Goal: Transaction & Acquisition: Obtain resource

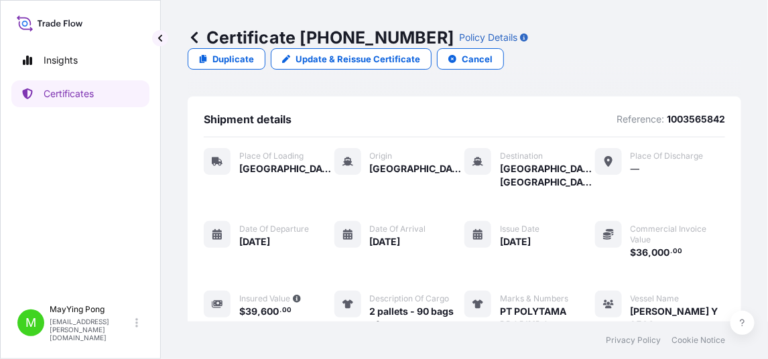
scroll to position [316, 0]
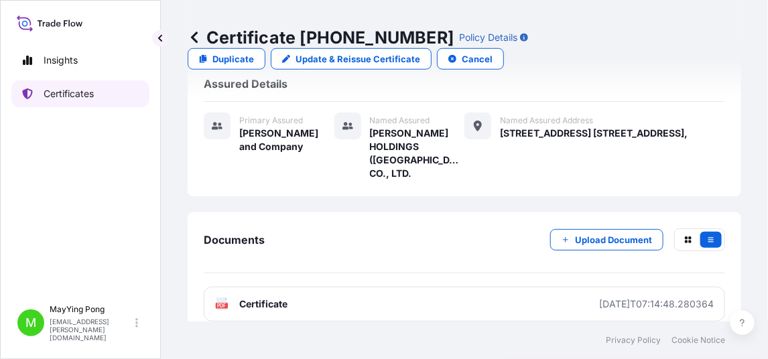
click at [54, 100] on link "Certificates" at bounding box center [80, 93] width 138 height 27
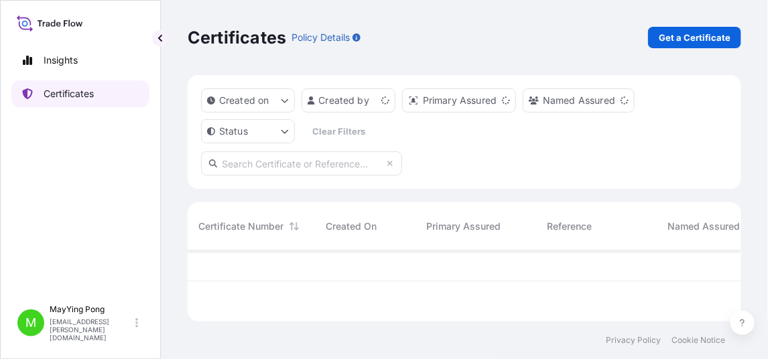
scroll to position [68, 543]
click at [687, 38] on p "Get a Certificate" at bounding box center [694, 37] width 72 height 13
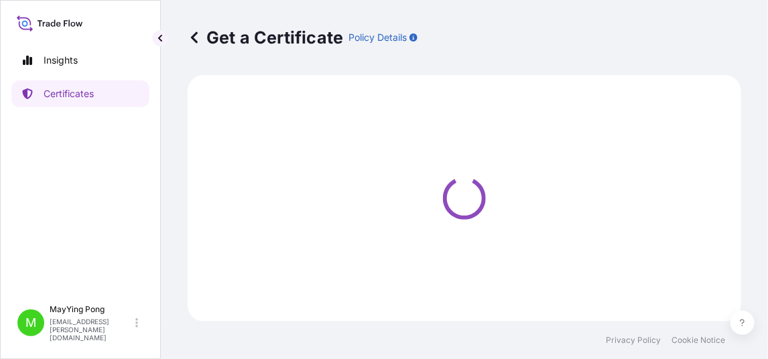
select select "Ocean Vessel"
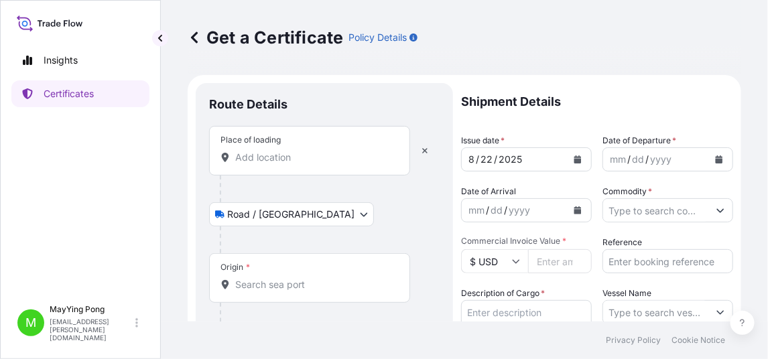
click at [348, 151] on input "Place of loading" at bounding box center [314, 157] width 158 height 13
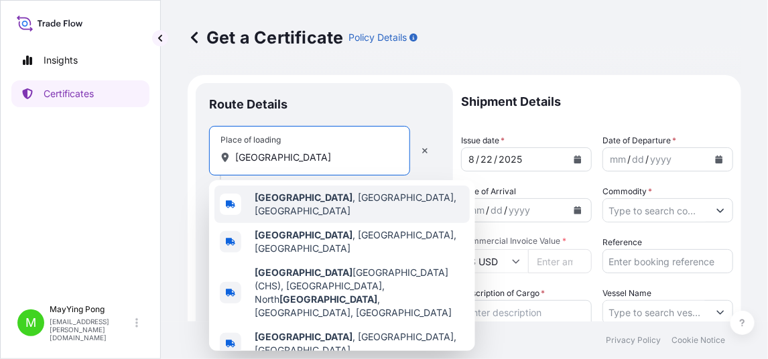
click at [306, 203] on span "[GEOGRAPHIC_DATA] , [GEOGRAPHIC_DATA], [GEOGRAPHIC_DATA]" at bounding box center [360, 204] width 210 height 27
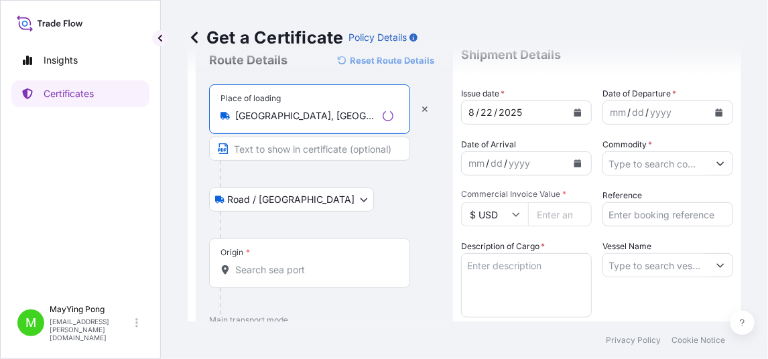
scroll to position [67, 0]
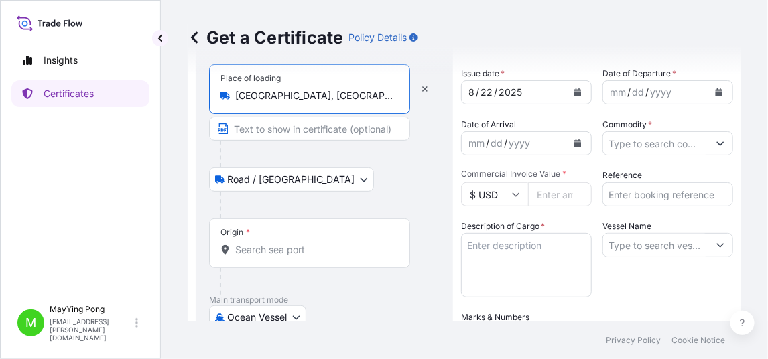
type input "[GEOGRAPHIC_DATA], [GEOGRAPHIC_DATA], [GEOGRAPHIC_DATA]"
click at [256, 251] on input "Origin *" at bounding box center [314, 249] width 158 height 13
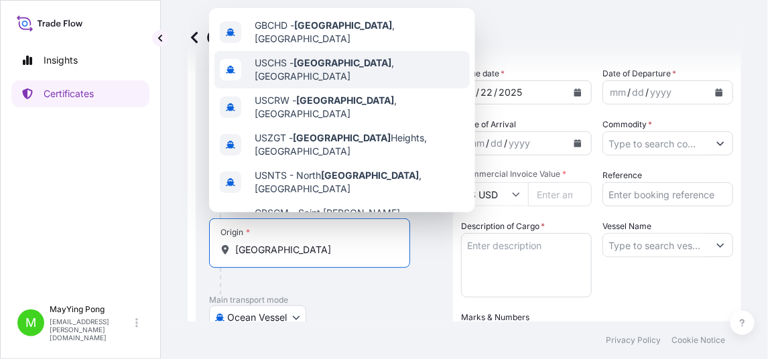
click at [348, 62] on span "USCHS - [GEOGRAPHIC_DATA] , [GEOGRAPHIC_DATA]" at bounding box center [360, 69] width 210 height 27
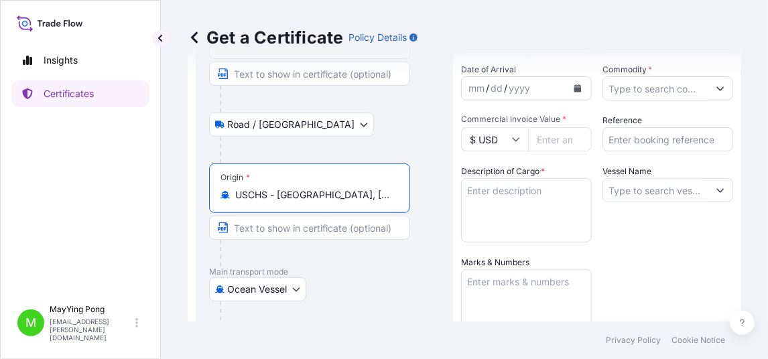
scroll to position [201, 0]
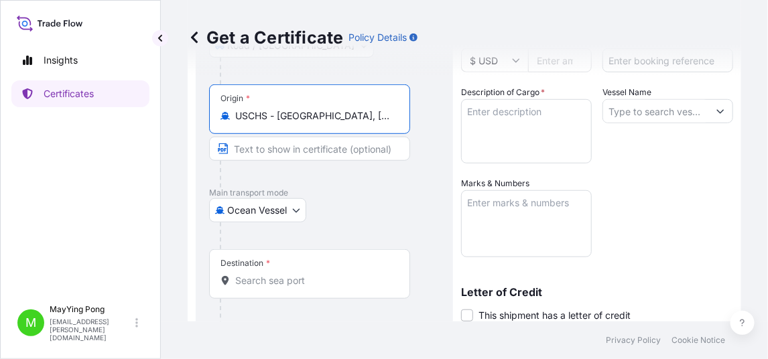
type input "USCHS - [GEOGRAPHIC_DATA], [GEOGRAPHIC_DATA]"
click at [266, 274] on input "Destination *" at bounding box center [314, 280] width 158 height 13
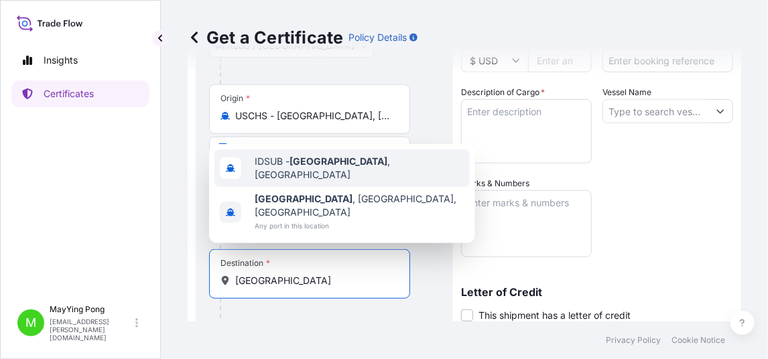
click at [328, 187] on div "IDSUB - [GEOGRAPHIC_DATA] , [GEOGRAPHIC_DATA]" at bounding box center [341, 168] width 255 height 38
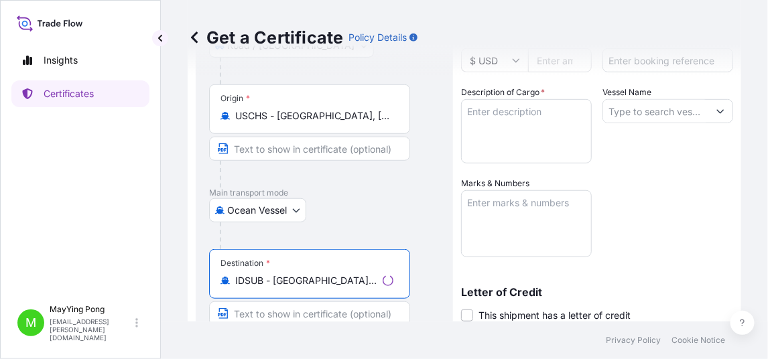
scroll to position [0, 0]
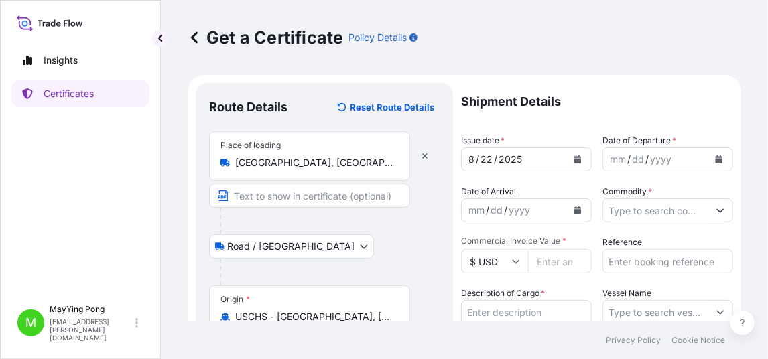
type input "IDSUB - [GEOGRAPHIC_DATA], [GEOGRAPHIC_DATA]"
click at [574, 157] on icon "Calendar" at bounding box center [577, 159] width 7 height 8
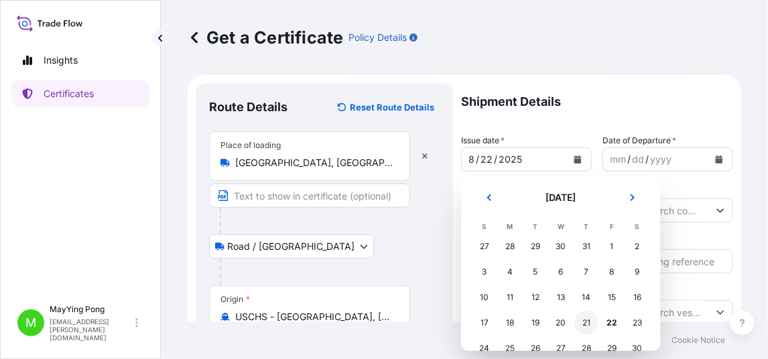
click at [589, 322] on div "21" at bounding box center [586, 323] width 24 height 24
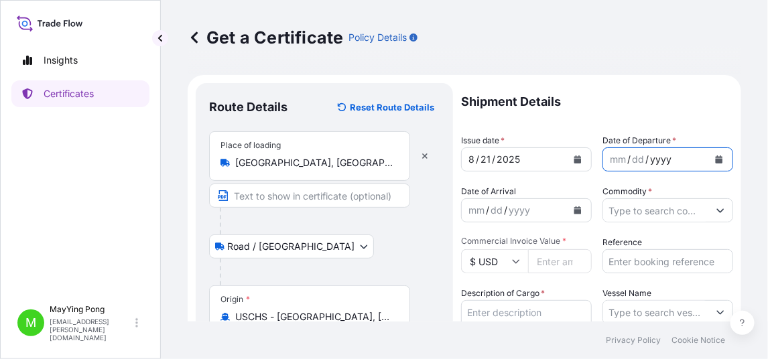
click at [656, 161] on div "yyyy" at bounding box center [660, 159] width 24 height 16
click at [715, 157] on icon "Calendar" at bounding box center [719, 159] width 8 height 8
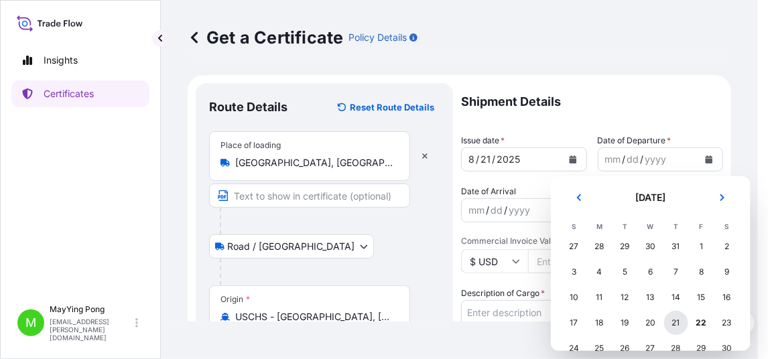
click at [676, 320] on div "21" at bounding box center [676, 323] width 24 height 24
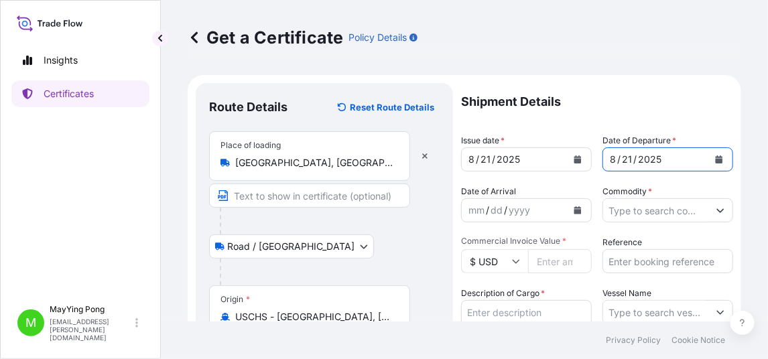
click at [572, 214] on button "Calendar" at bounding box center [577, 210] width 21 height 21
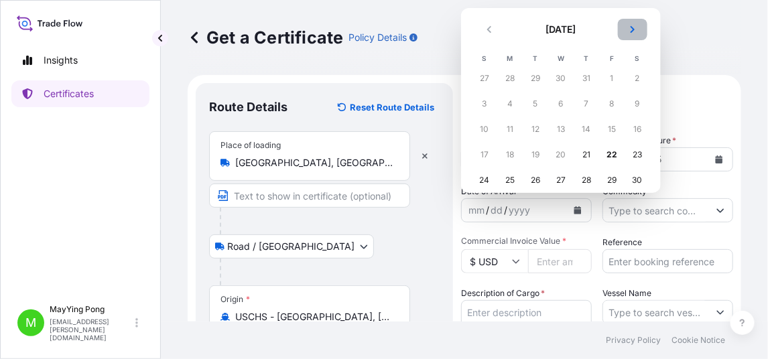
click at [630, 27] on icon "Next" at bounding box center [632, 29] width 8 height 8
click at [561, 106] on div "8" at bounding box center [561, 104] width 24 height 24
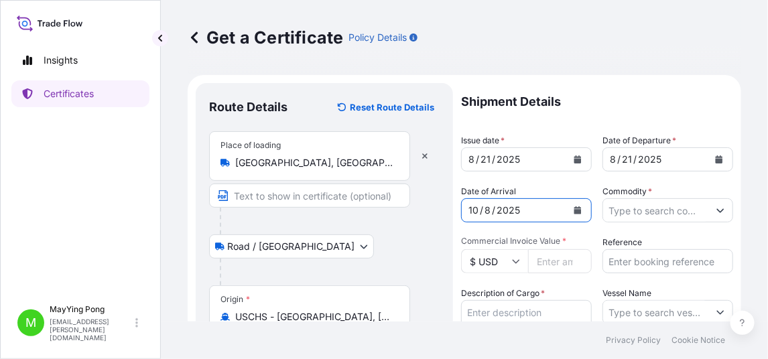
click at [624, 211] on input "Commodity *" at bounding box center [655, 210] width 105 height 24
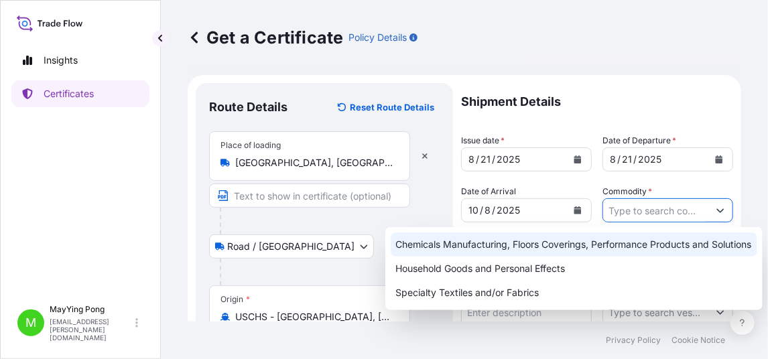
click at [589, 246] on div "Chemicals Manufacturing, Floors Coverings, Performance Products and Solutions" at bounding box center [574, 244] width 366 height 24
type input "Chemicals Manufacturing, Floors Coverings, Performance Products and Solutions"
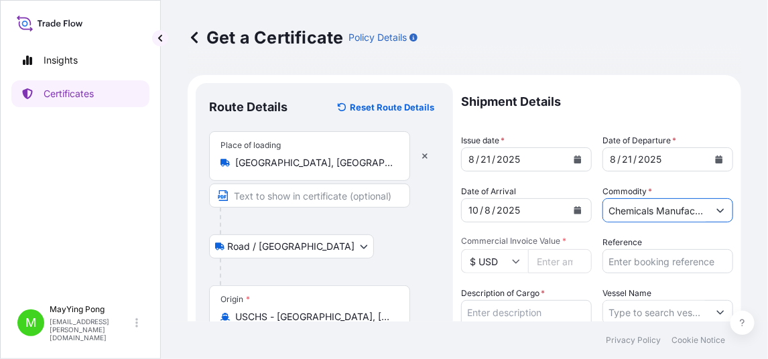
click at [543, 261] on input "Commercial Invoice Value *" at bounding box center [560, 261] width 64 height 24
paste input "176677.20"
type input "176677.20"
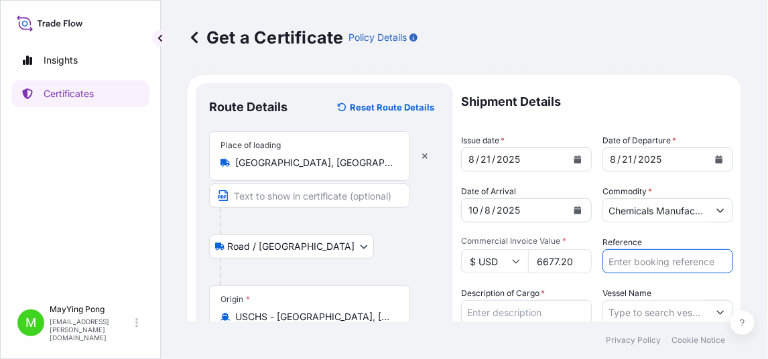
scroll to position [0, 0]
click at [616, 261] on input "Reference" at bounding box center [667, 261] width 131 height 24
click at [608, 267] on input "Reference" at bounding box center [667, 261] width 131 height 24
paste input "1003527970"
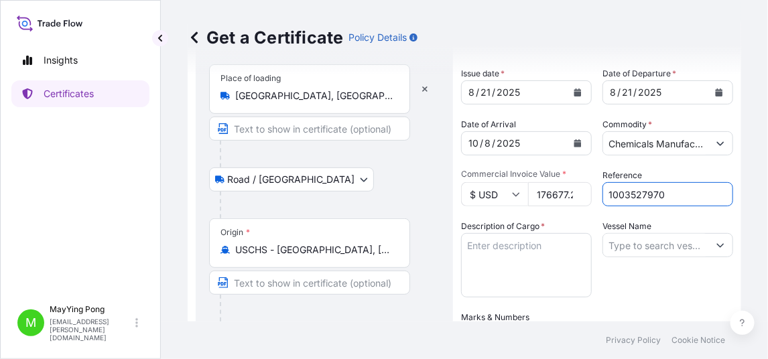
type input "1003527970"
click at [477, 242] on textarea "Description of Cargo *" at bounding box center [526, 265] width 131 height 64
click at [488, 251] on textarea "Description of Cargo *" at bounding box center [526, 265] width 131 height 64
click at [480, 265] on textarea "1x20 non haz chemicals" at bounding box center [526, 265] width 131 height 64
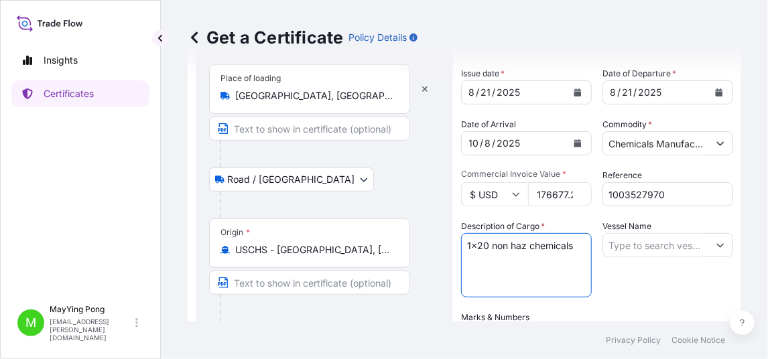
click at [575, 244] on textarea "1x20 non haz chemicals" at bounding box center [526, 265] width 131 height 64
paste textarea "COLORANT COL 051L, DRUM"
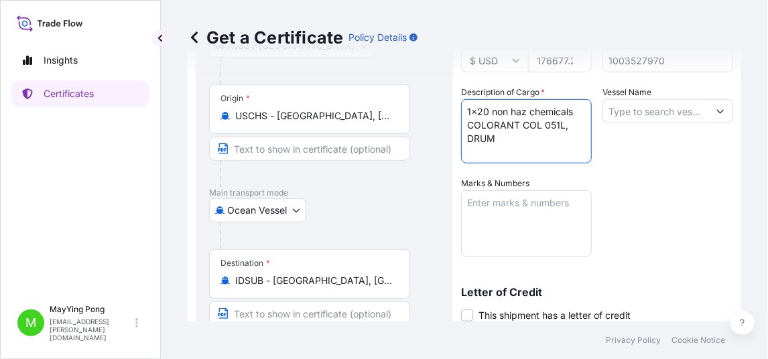
type textarea "1x20 non haz chemicals COLORANT COL 051L, DRUM"
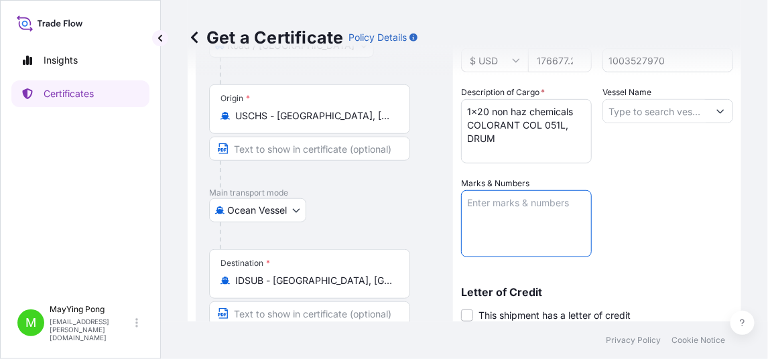
click at [496, 212] on textarea "Marks & Numbers" at bounding box center [526, 223] width 131 height 67
type textarea "PT. Wings Surya"
click at [630, 109] on input "Vessel Name" at bounding box center [655, 111] width 105 height 24
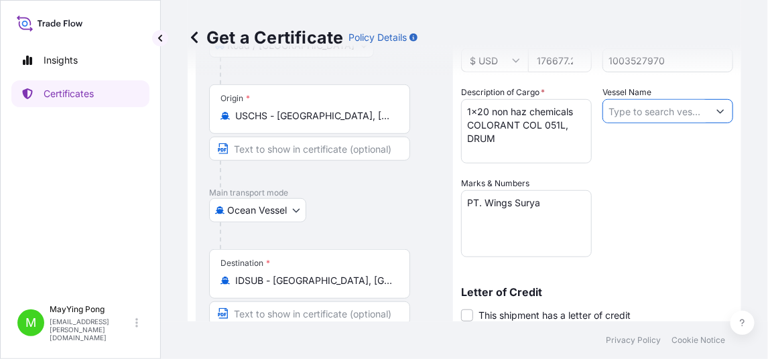
paste input "ONE [PERSON_NAME] / 027W"
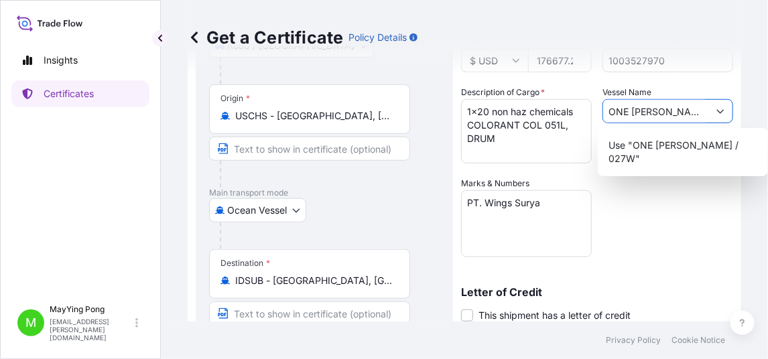
type input "ONE [PERSON_NAME] / 027W"
click at [668, 264] on div "Shipment Details Issue date * [DATE] Date of Departure * [DATE] Date of Arrival…" at bounding box center [597, 175] width 272 height 587
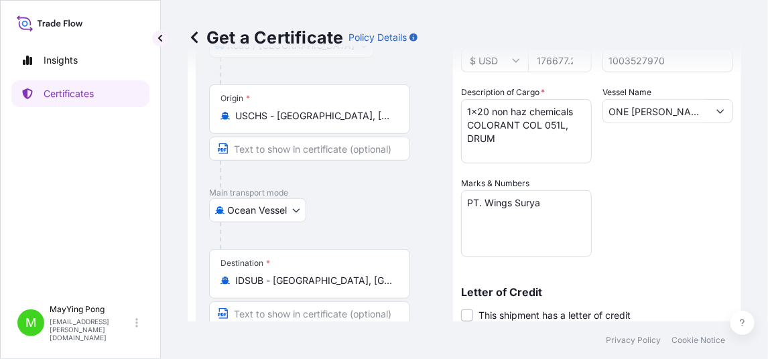
scroll to position [393, 0]
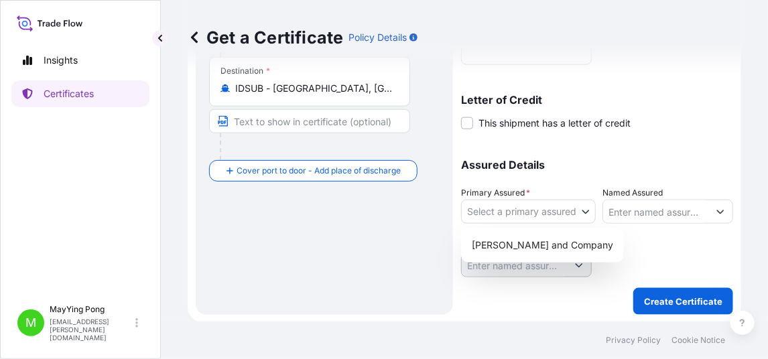
click at [528, 210] on body "0 options available. 1 option available. Insights Certificates M MayYing Pong […" at bounding box center [384, 179] width 768 height 359
click at [535, 239] on div "[PERSON_NAME] and Company" at bounding box center [542, 245] width 152 height 24
select select "31531"
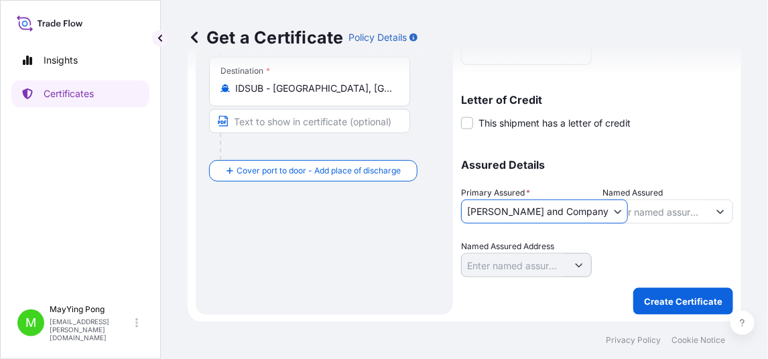
click at [655, 207] on input "Named Assured" at bounding box center [655, 212] width 105 height 24
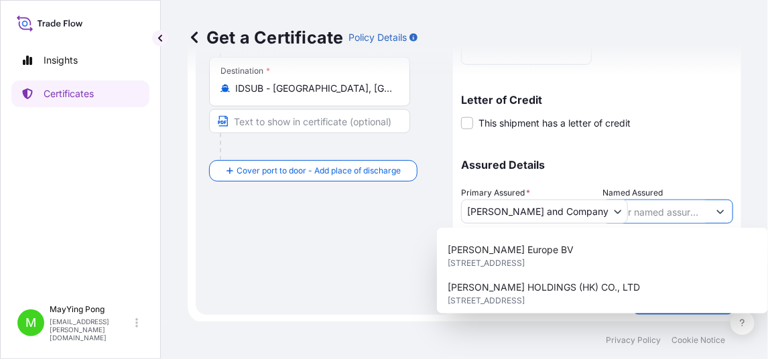
scroll to position [267, 0]
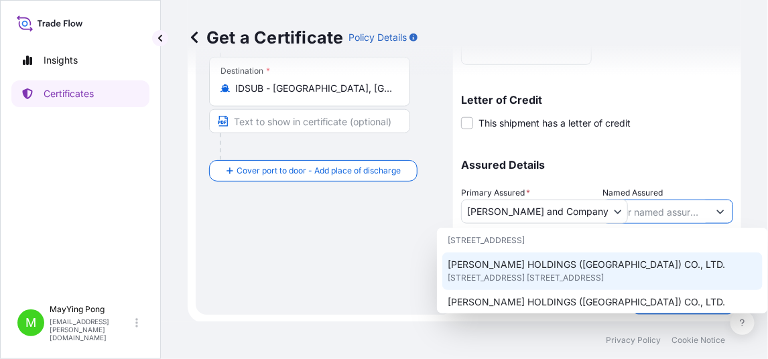
click at [633, 258] on span "[PERSON_NAME] HOLDINGS ([GEOGRAPHIC_DATA]) CO., LTD." at bounding box center [585, 264] width 277 height 13
type input "[PERSON_NAME] HOLDINGS ([GEOGRAPHIC_DATA]) CO., LTD."
type input "[STREET_ADDRESS] [STREET_ADDRESS],"
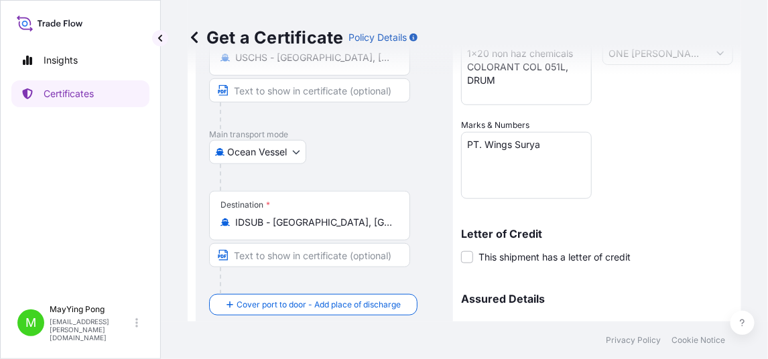
scroll to position [393, 0]
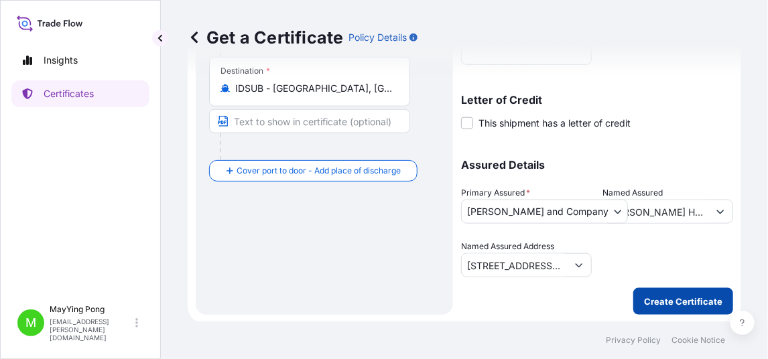
click at [678, 293] on button "Create Certificate" at bounding box center [683, 301] width 100 height 27
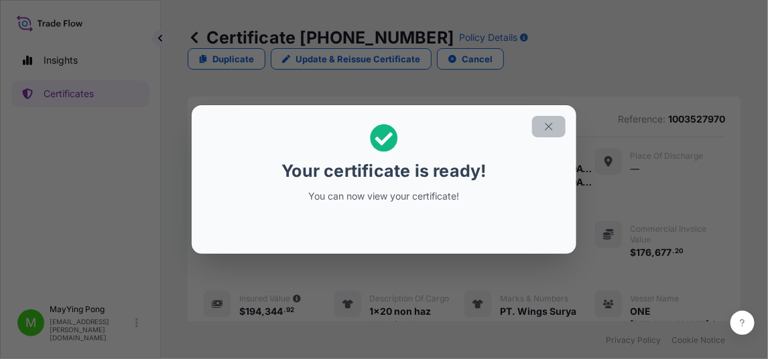
click at [543, 127] on icon "button" at bounding box center [549, 127] width 12 height 12
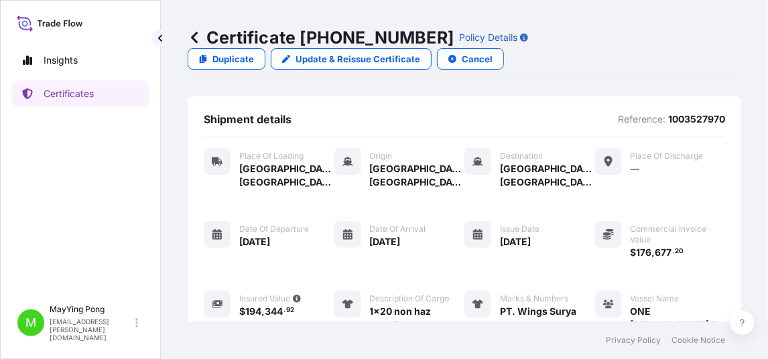
scroll to position [329, 0]
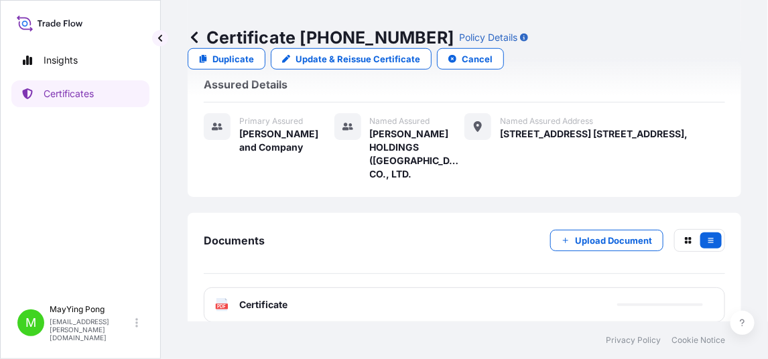
click at [216, 303] on rect at bounding box center [222, 305] width 12 height 5
click at [257, 298] on span "Certificate" at bounding box center [263, 304] width 48 height 13
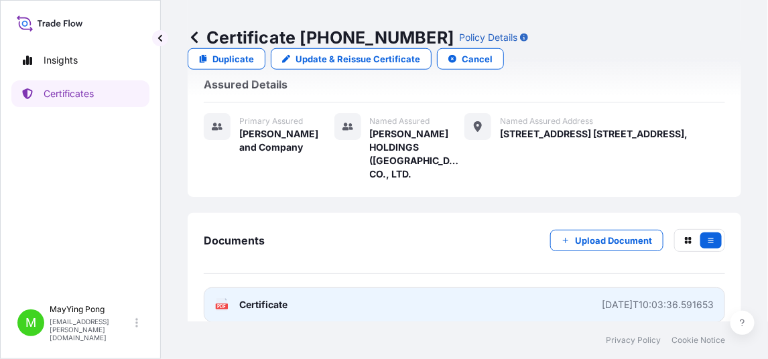
click at [248, 298] on span "Certificate" at bounding box center [263, 304] width 48 height 13
